Goal: Transaction & Acquisition: Purchase product/service

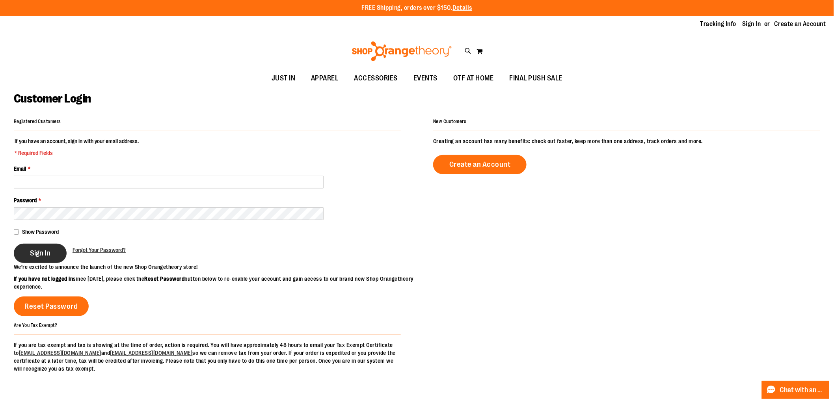
type input "**********"
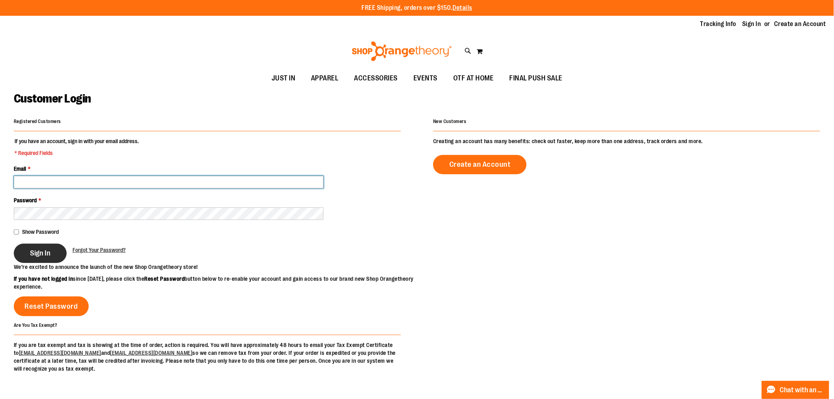
type input "**********"
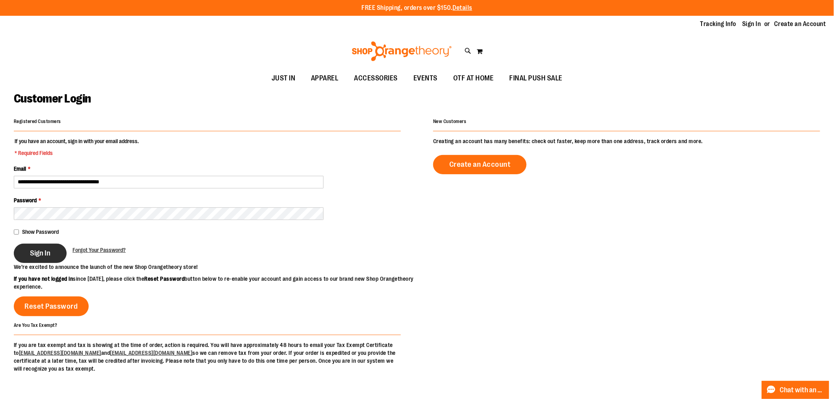
click at [58, 249] on button "Sign In" at bounding box center [40, 253] width 53 height 19
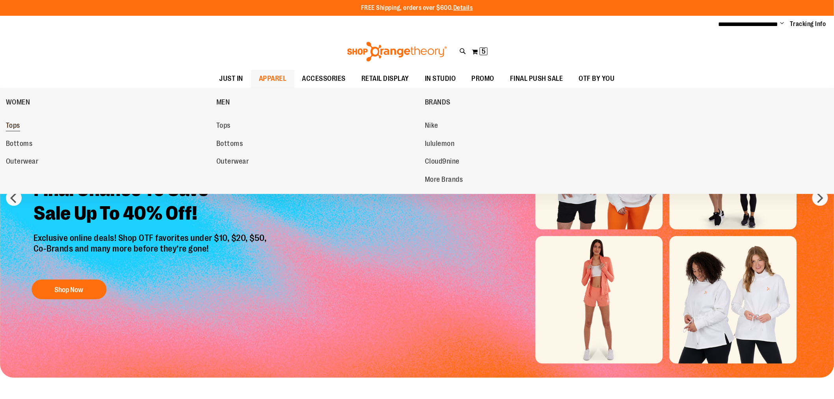
type input "**********"
click at [16, 127] on span "Tops" at bounding box center [13, 126] width 14 height 10
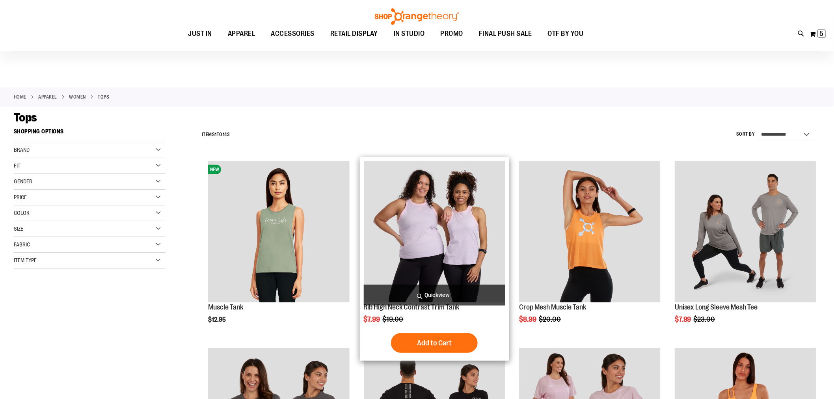
scroll to position [219, 0]
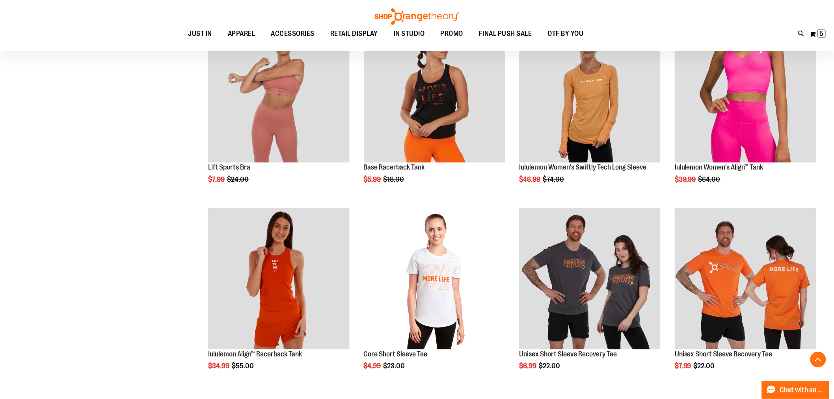
scroll to position [832, 0]
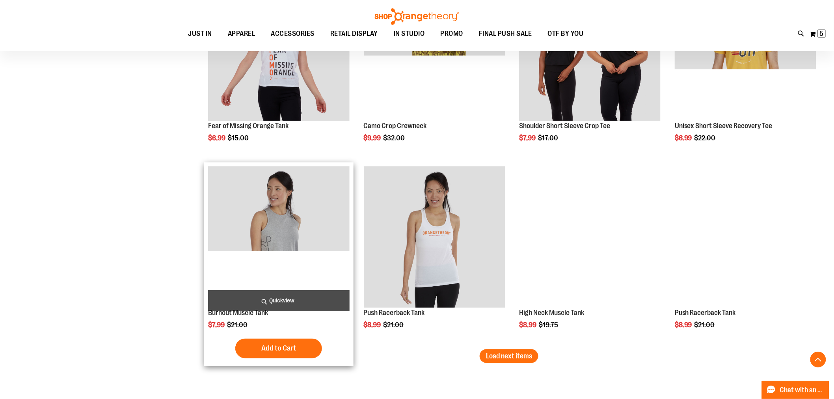
scroll to position [1651, 0]
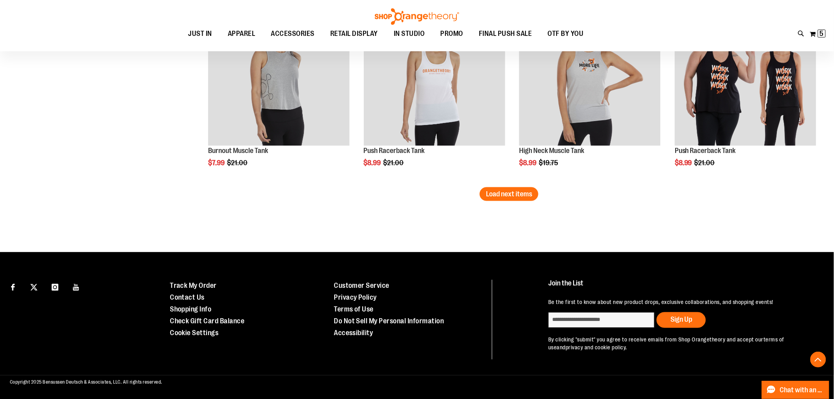
type input "**********"
click at [503, 191] on span "Load next items" at bounding box center [509, 194] width 46 height 8
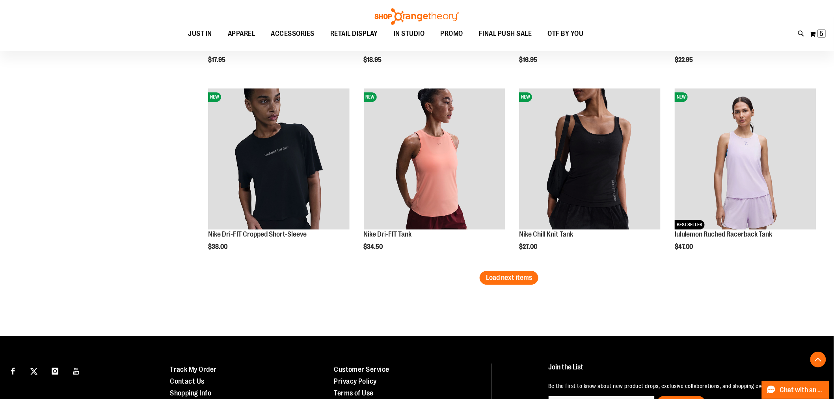
scroll to position [2211, 0]
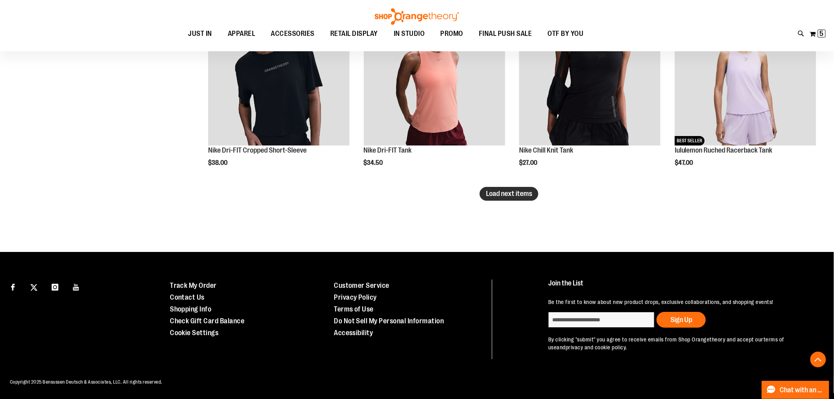
click at [523, 195] on span "Load next items" at bounding box center [509, 194] width 46 height 8
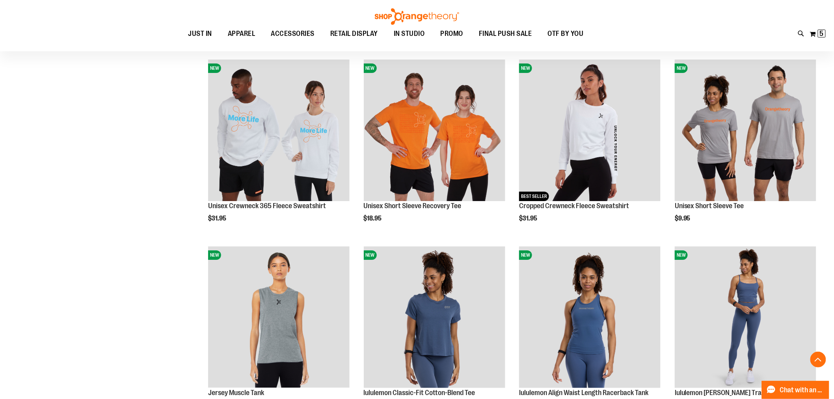
scroll to position [2167, 0]
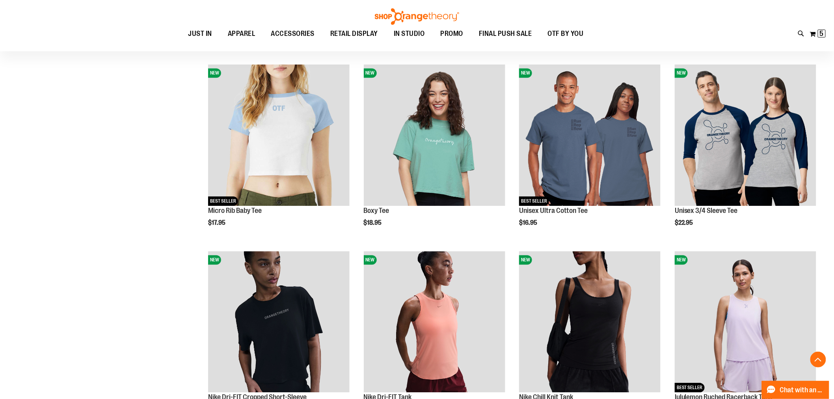
scroll to position [1992, 0]
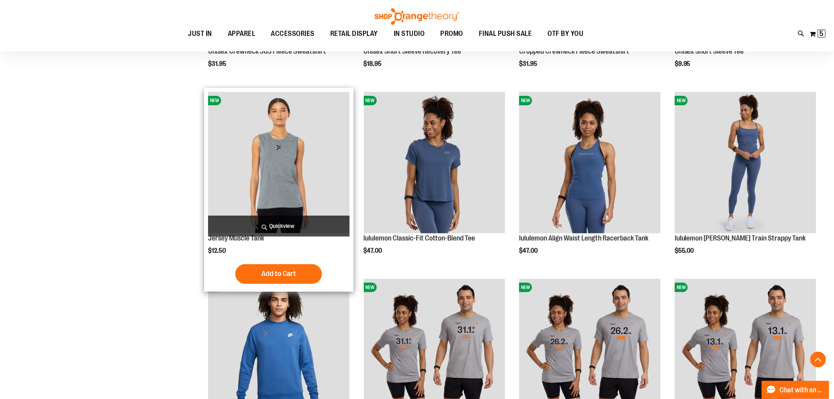
scroll to position [2649, 0]
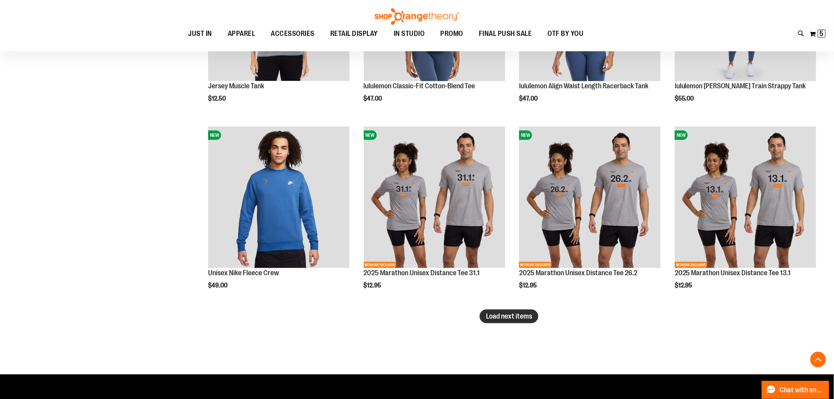
click at [495, 317] on span "Load next items" at bounding box center [509, 316] width 46 height 8
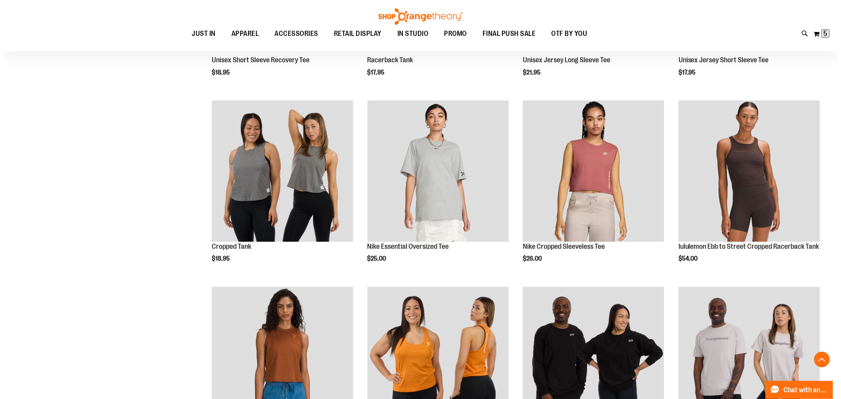
scroll to position [3087, 0]
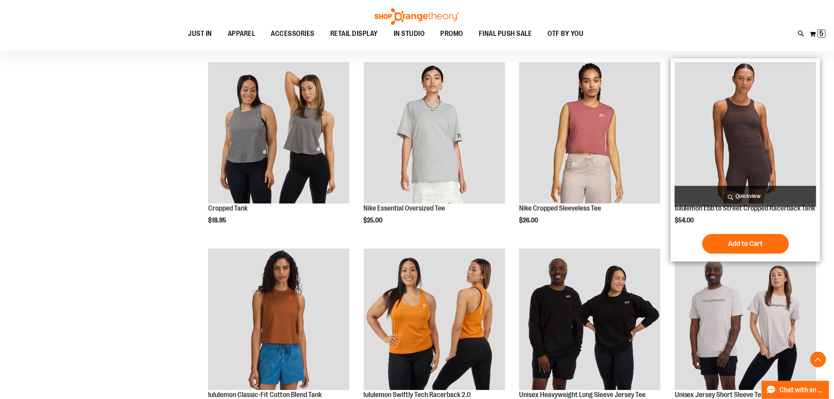
click at [747, 192] on span "Quickview" at bounding box center [745, 196] width 141 height 21
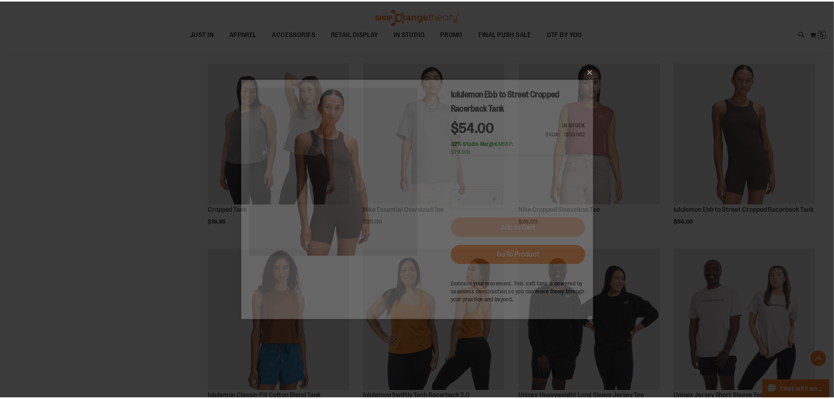
scroll to position [0, 0]
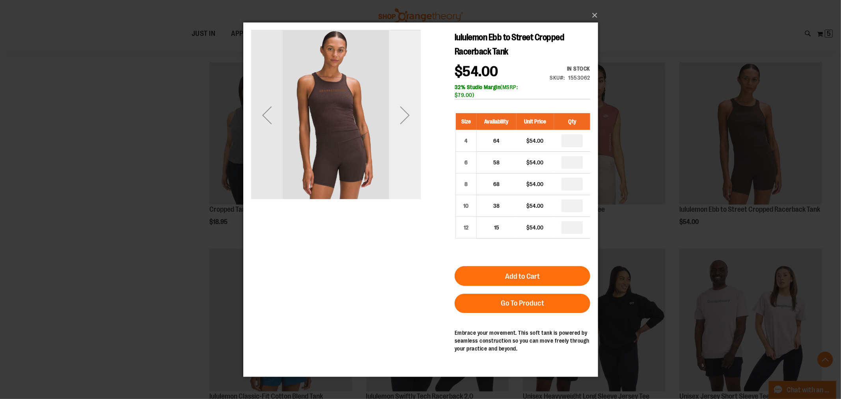
click at [406, 110] on div "Next" at bounding box center [405, 115] width 32 height 32
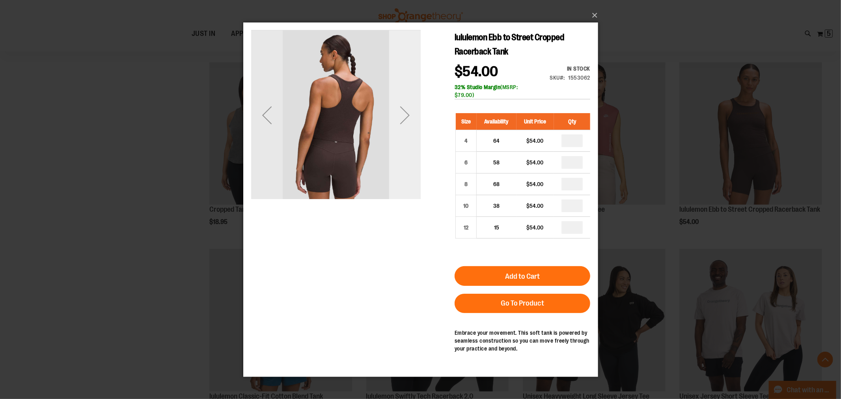
click at [406, 110] on div "Next" at bounding box center [405, 115] width 32 height 32
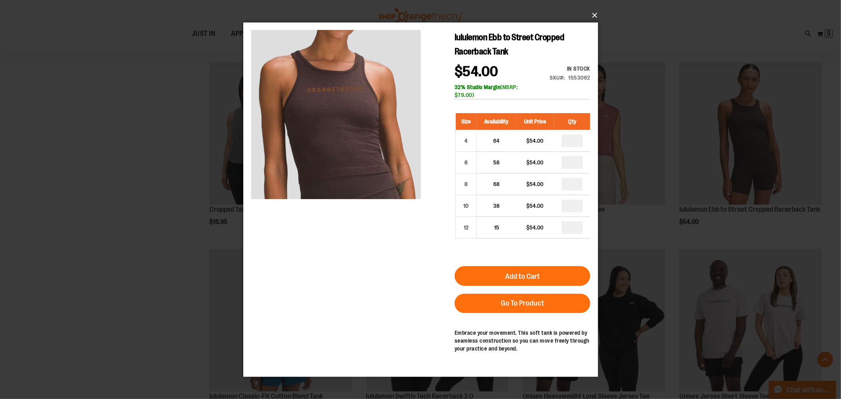
click at [590, 14] on button "×" at bounding box center [423, 15] width 355 height 17
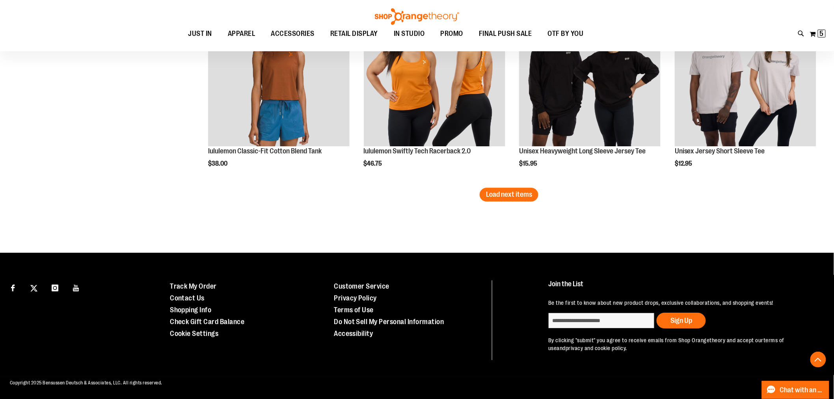
scroll to position [3332, 0]
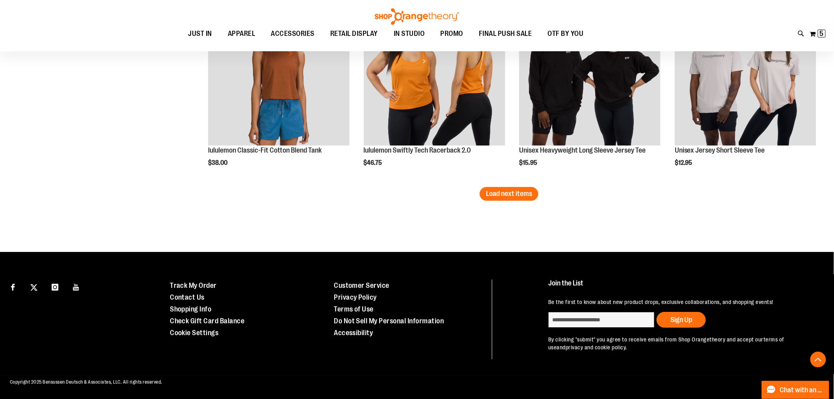
drag, startPoint x: 525, startPoint y: 196, endPoint x: 396, endPoint y: 201, distance: 128.6
click at [524, 196] on span "Load next items" at bounding box center [509, 194] width 46 height 8
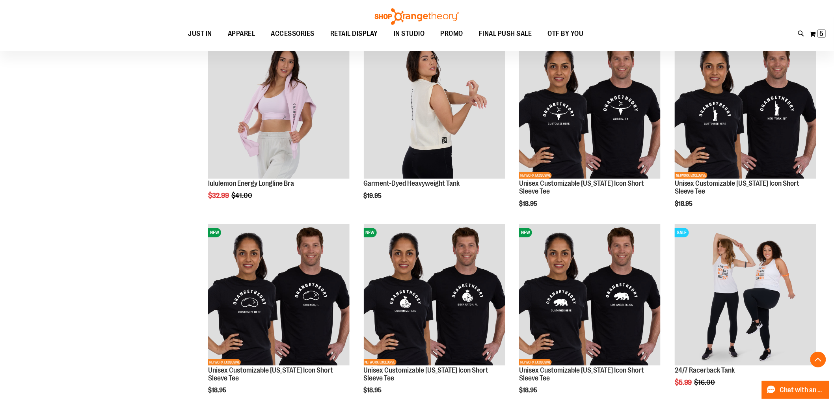
scroll to position [3770, 0]
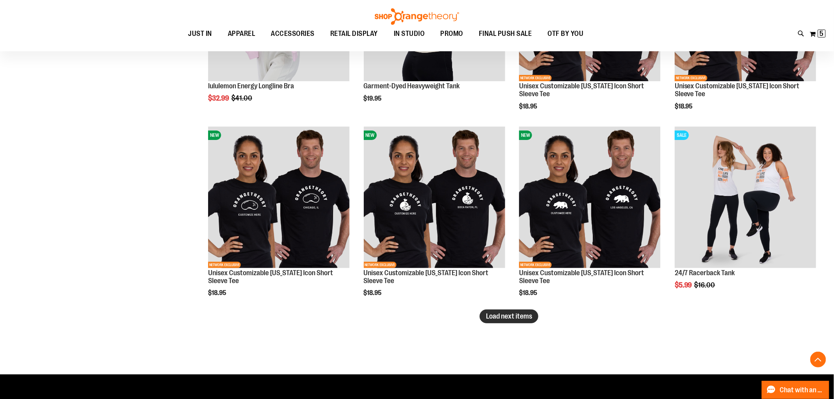
click at [516, 316] on span "Load next items" at bounding box center [509, 316] width 46 height 8
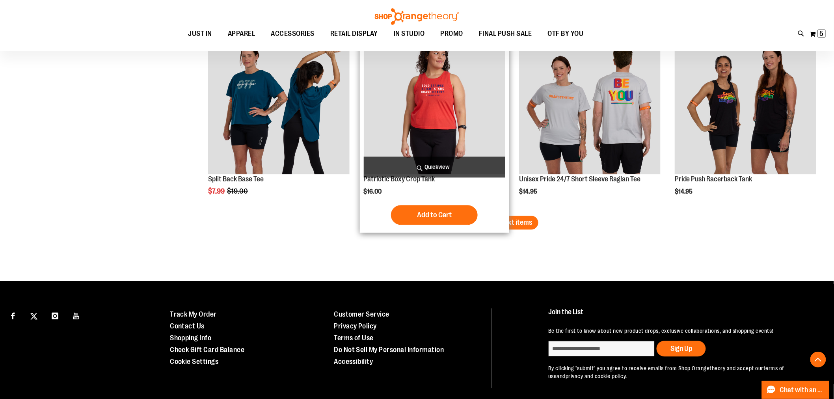
scroll to position [4408, 0]
